Goal: Navigation & Orientation: Find specific page/section

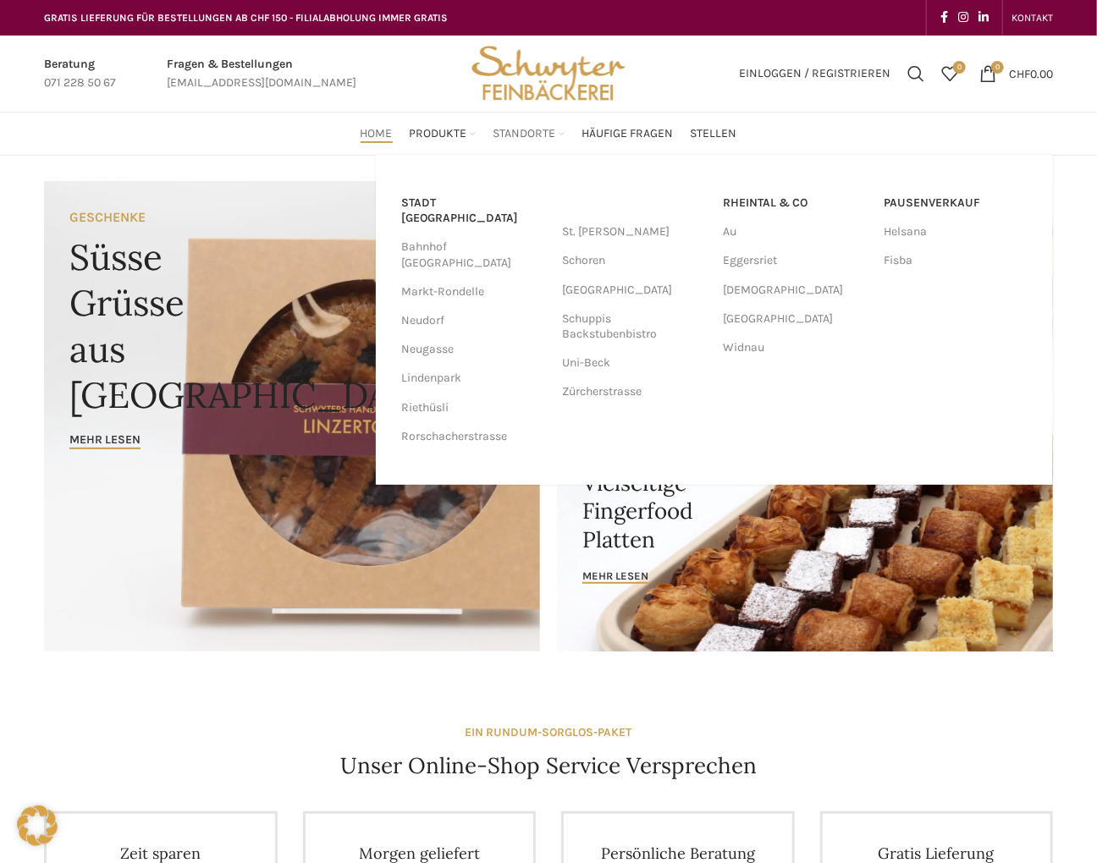
click at [535, 124] on link "Standorte" at bounding box center [529, 134] width 72 height 34
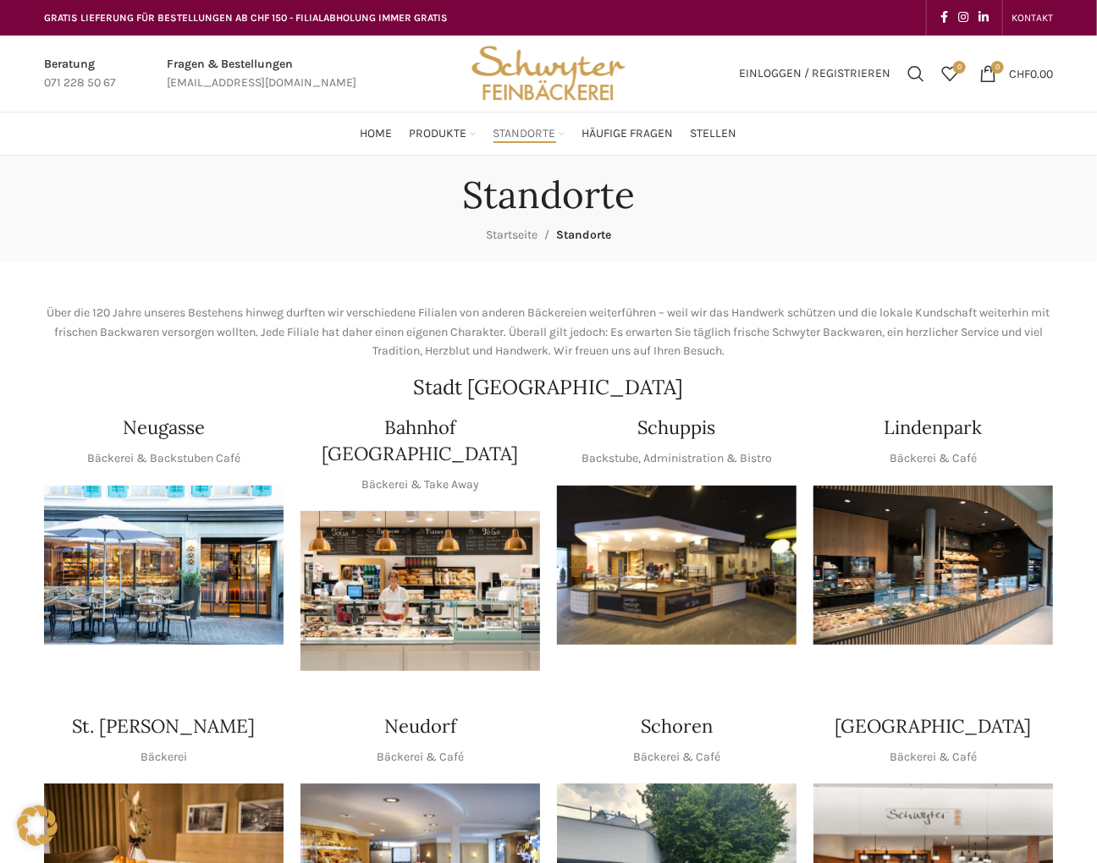
click at [865, 679] on div at bounding box center [549, 691] width 1026 height 25
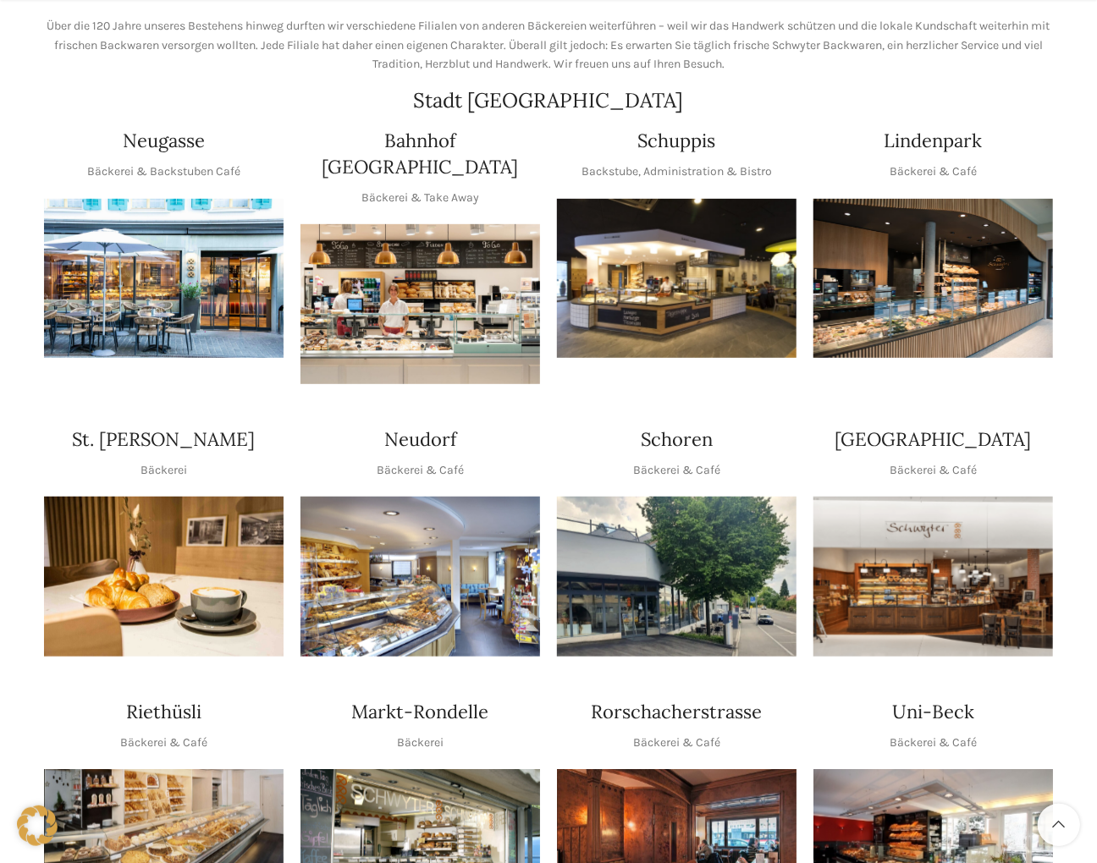
scroll to position [307, 0]
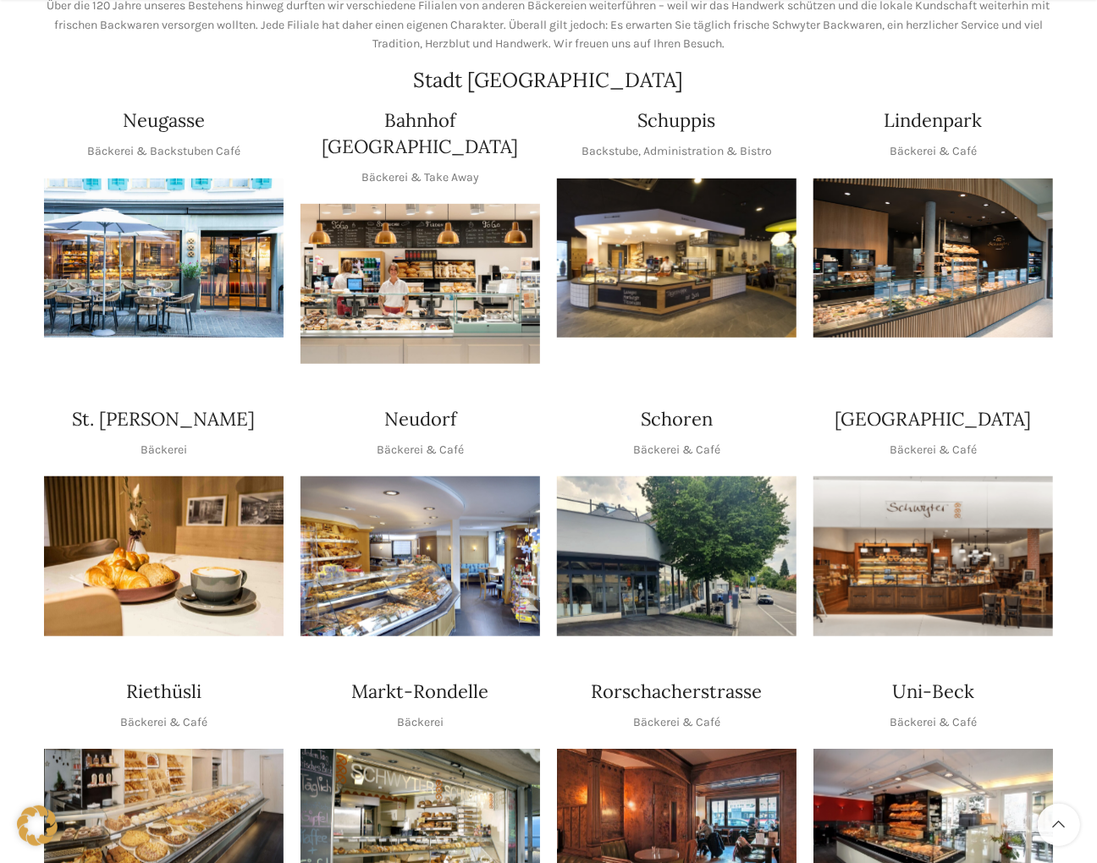
click at [900, 537] on img "1 / 1" at bounding box center [932, 556] width 239 height 160
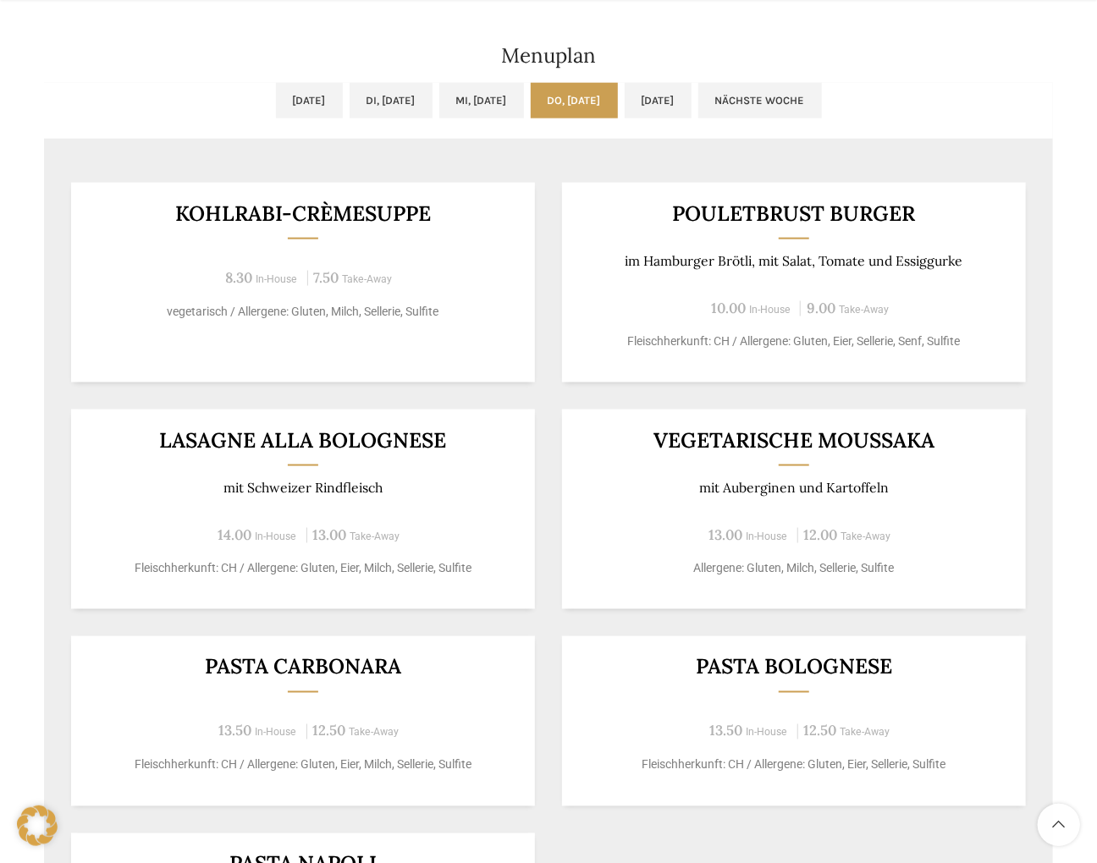
scroll to position [922, 0]
